Goal: Information Seeking & Learning: Find specific fact

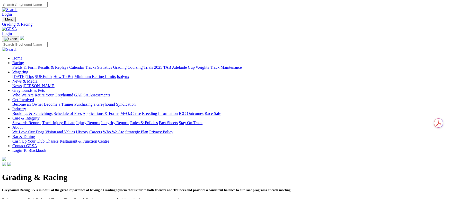
click at [28, 65] on link "Fields & Form" at bounding box center [24, 67] width 24 height 4
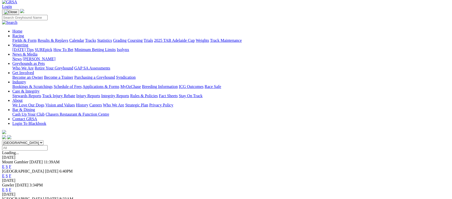
scroll to position [39, 0]
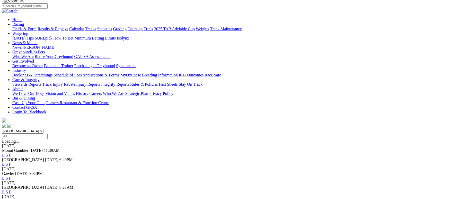
click at [11, 162] on link "F" at bounding box center [10, 164] width 2 height 4
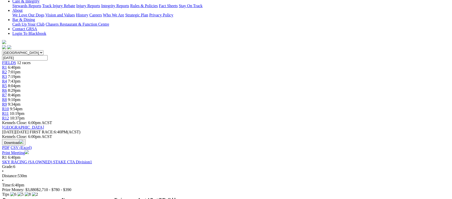
scroll to position [115, 0]
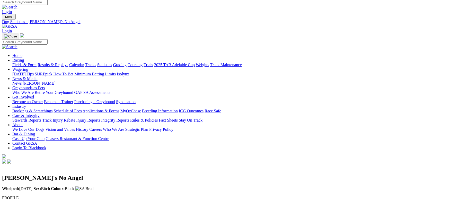
scroll to position [39, 0]
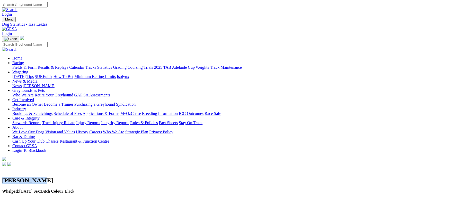
drag, startPoint x: 117, startPoint y: 63, endPoint x: 78, endPoint y: 64, distance: 39.3
click at [78, 168] on div "Izza Lektra Whelped: 24 Jan 2016 Sex: Bitch Colour: Black" at bounding box center [225, 181] width 447 height 26
copy h2 "Izza Lektra"
